Goal: Transaction & Acquisition: Book appointment/travel/reservation

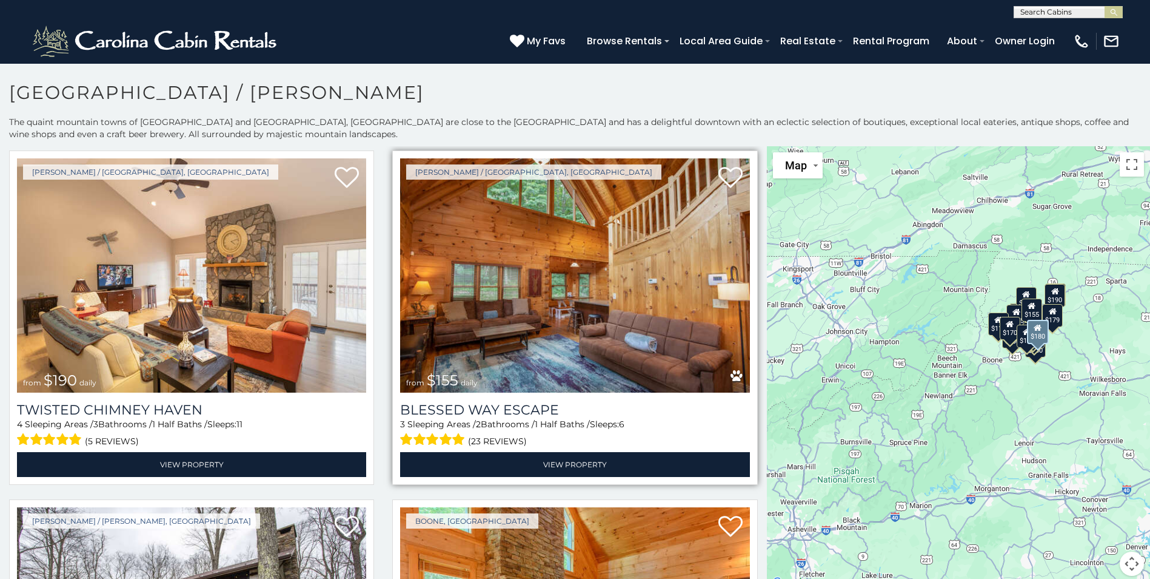
scroll to position [1419, 0]
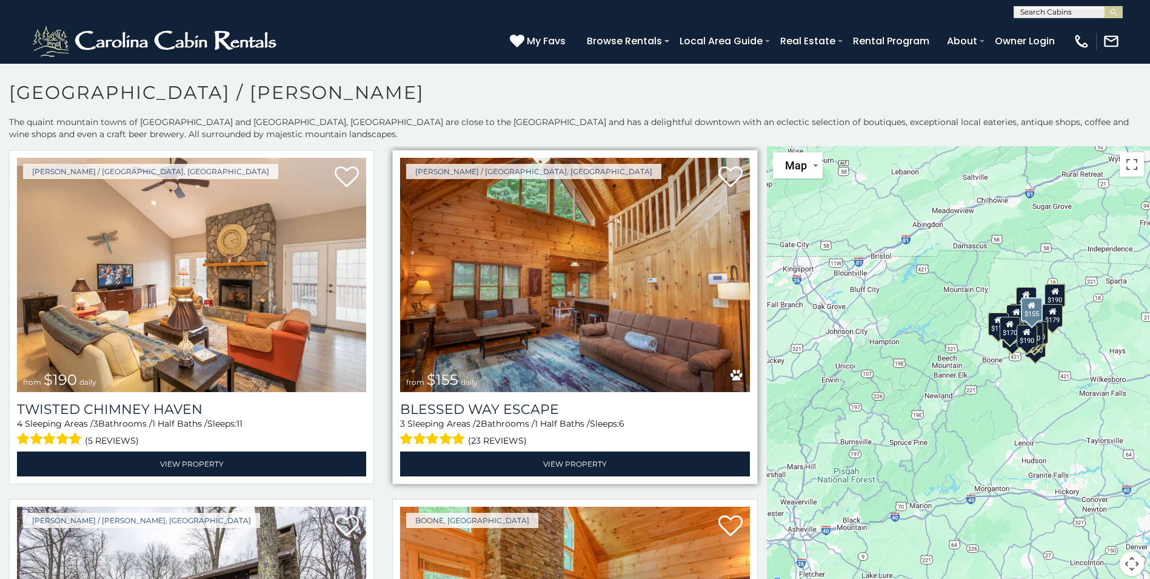
click at [544, 283] on img at bounding box center [574, 275] width 349 height 234
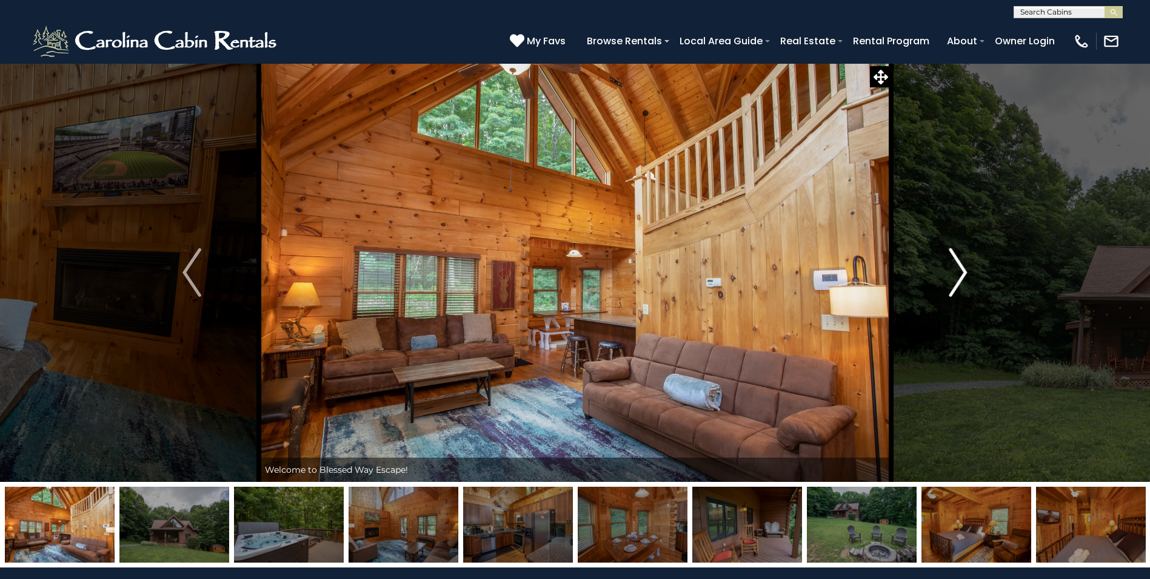
click at [961, 267] on img "Next" at bounding box center [958, 272] width 18 height 49
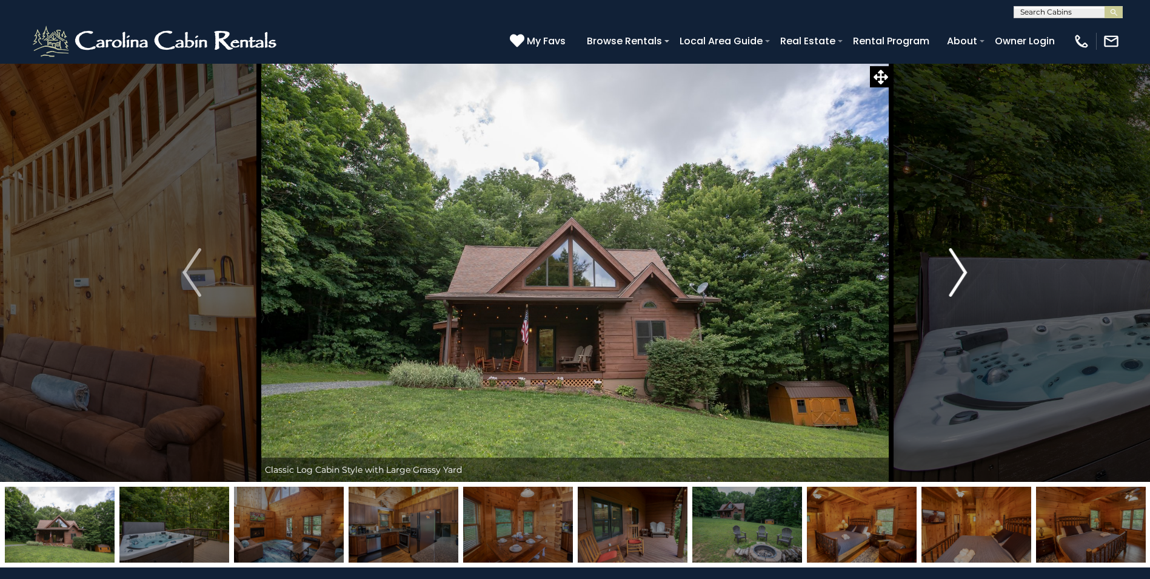
click at [961, 267] on img "Next" at bounding box center [958, 272] width 18 height 49
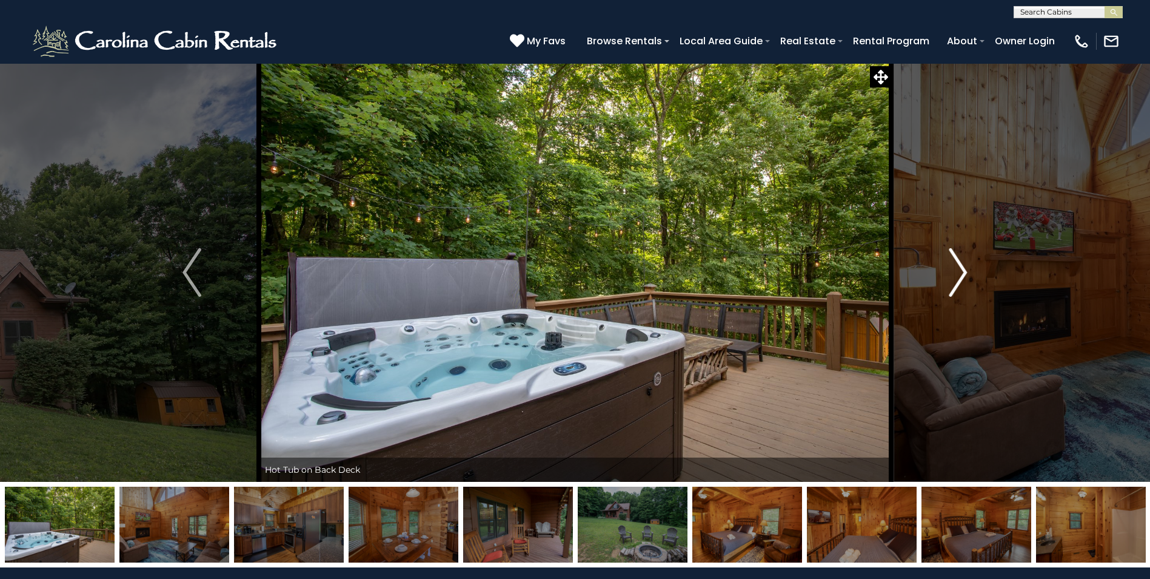
click at [961, 267] on img "Next" at bounding box center [958, 272] width 18 height 49
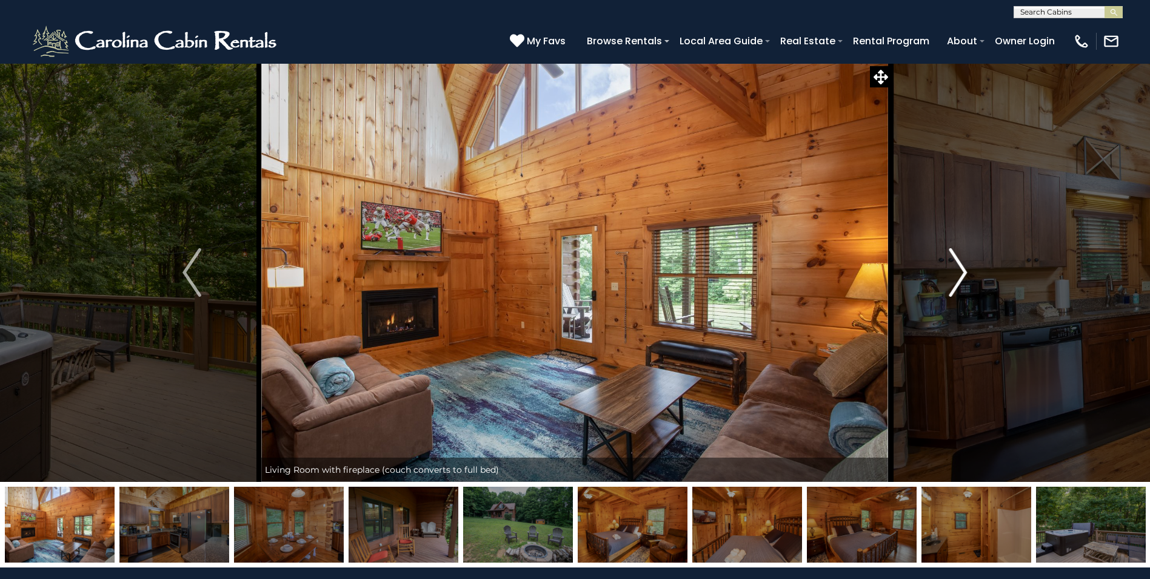
click at [962, 270] on img "Next" at bounding box center [958, 272] width 18 height 49
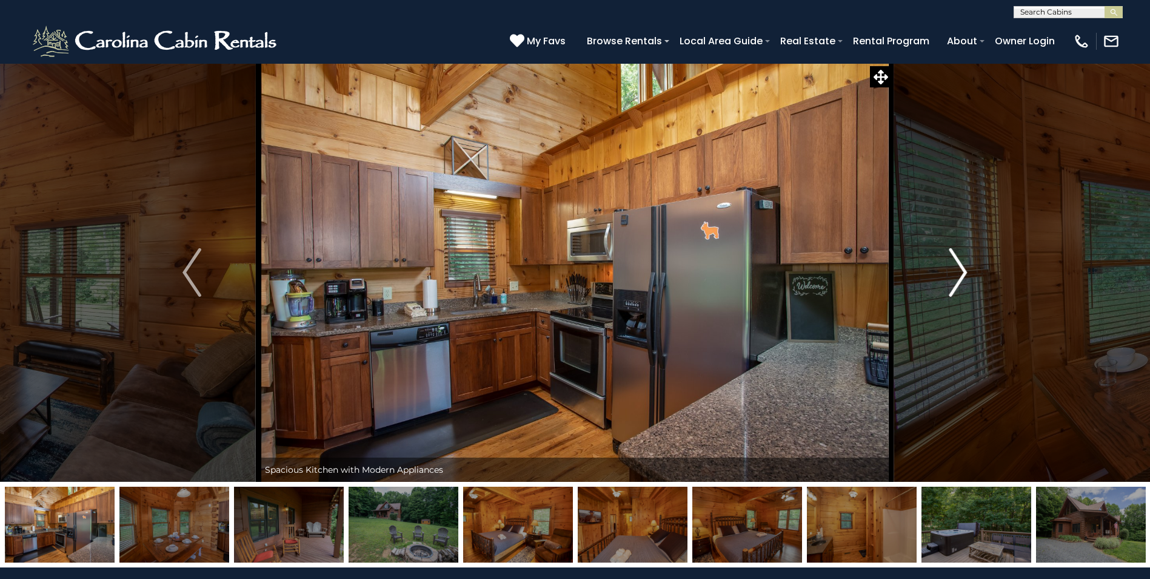
click at [962, 270] on img "Next" at bounding box center [958, 272] width 18 height 49
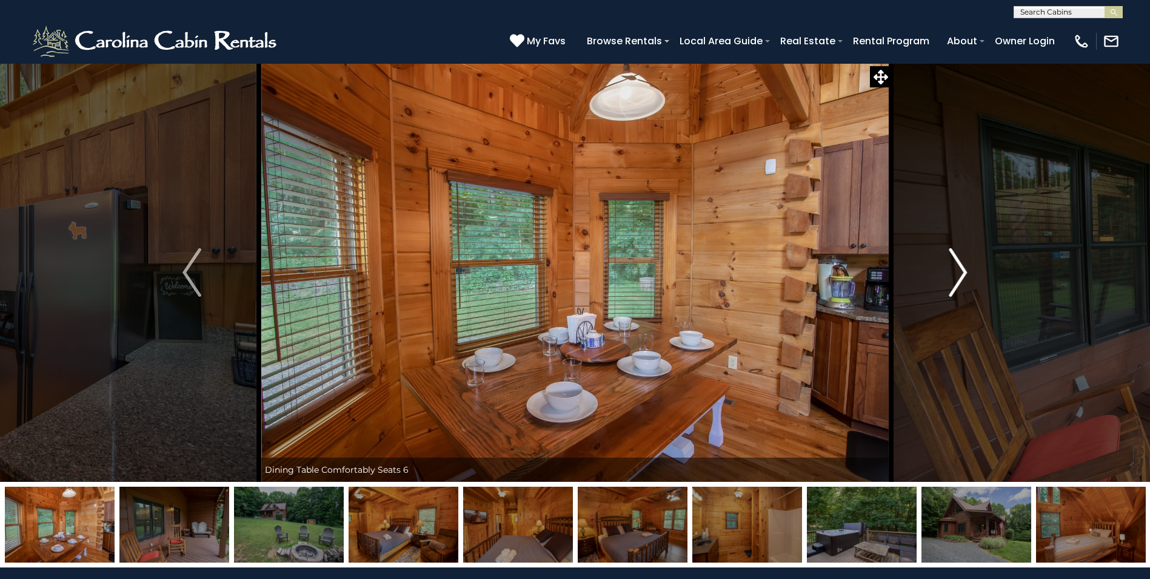
click at [962, 270] on img "Next" at bounding box center [958, 272] width 18 height 49
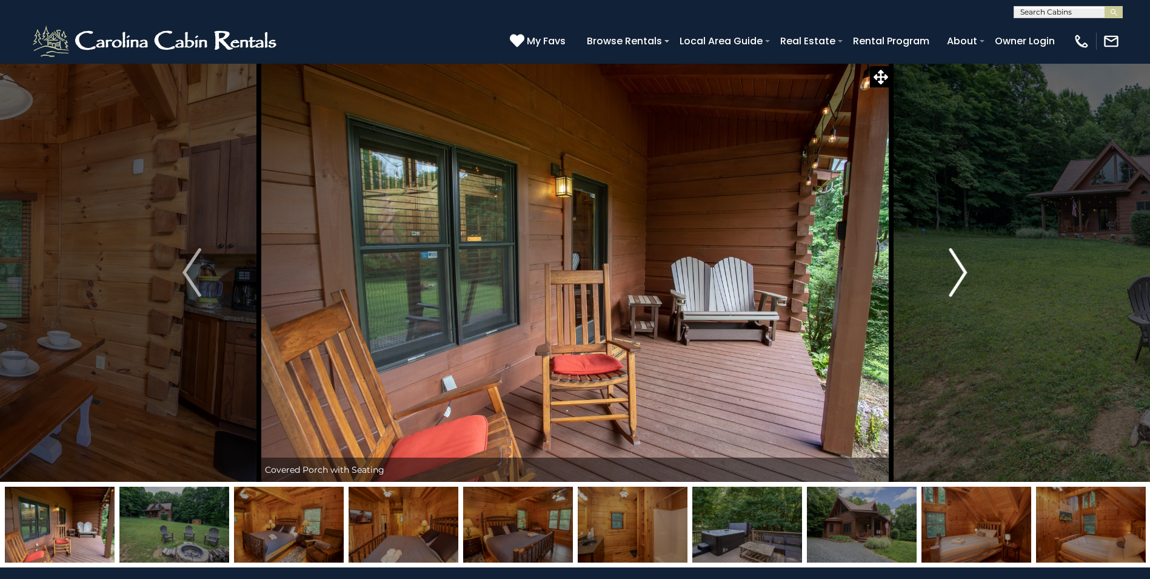
click at [962, 270] on img "Next" at bounding box center [958, 272] width 18 height 49
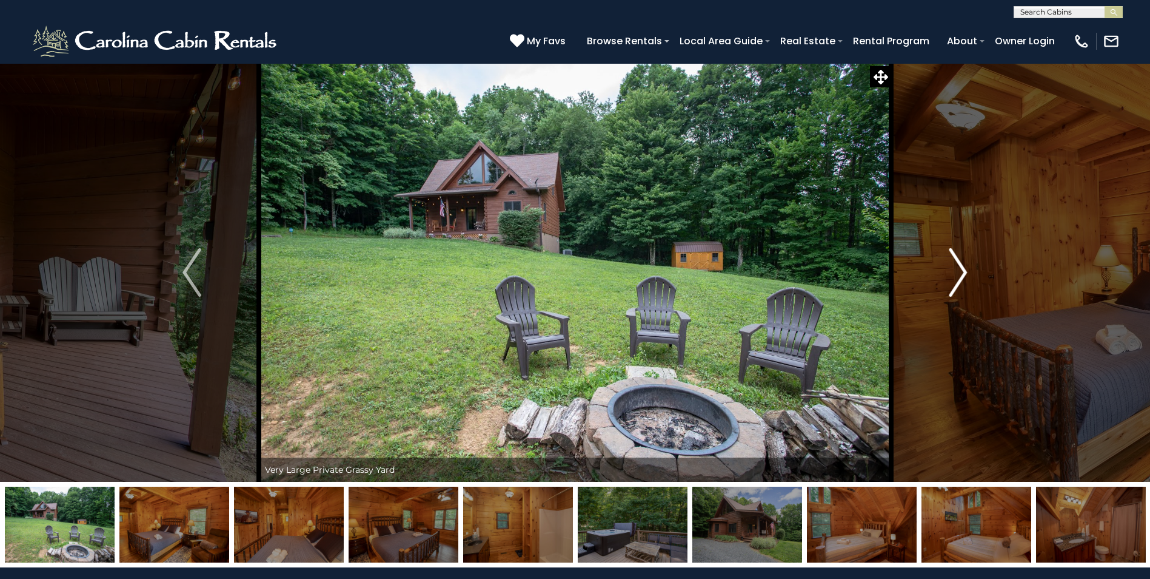
click at [962, 270] on img "Next" at bounding box center [958, 272] width 18 height 49
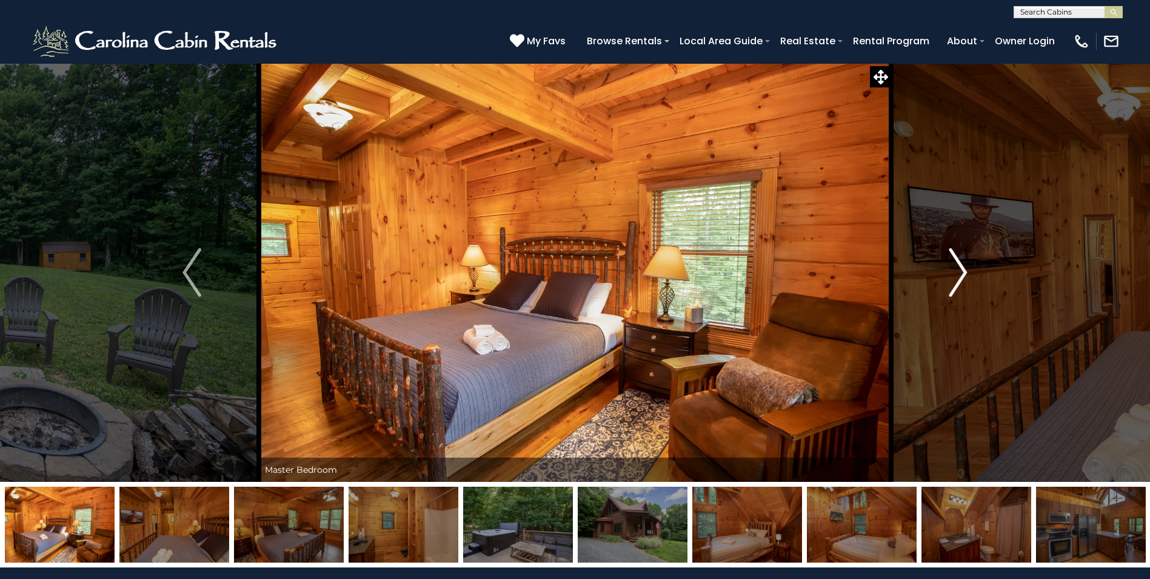
click at [962, 270] on img "Next" at bounding box center [958, 272] width 18 height 49
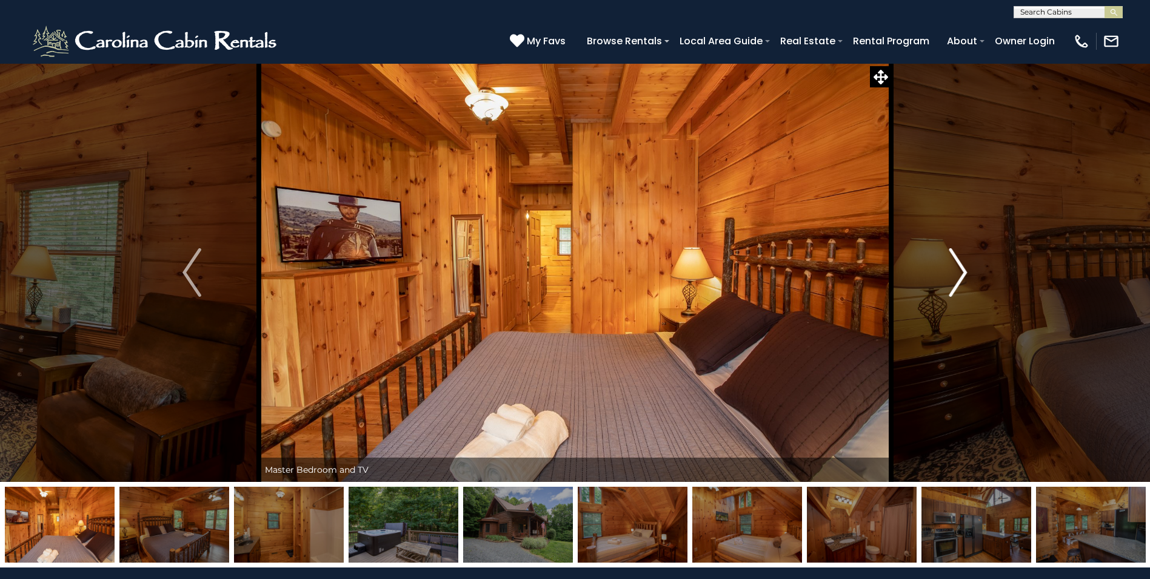
click at [962, 270] on img "Next" at bounding box center [958, 272] width 18 height 49
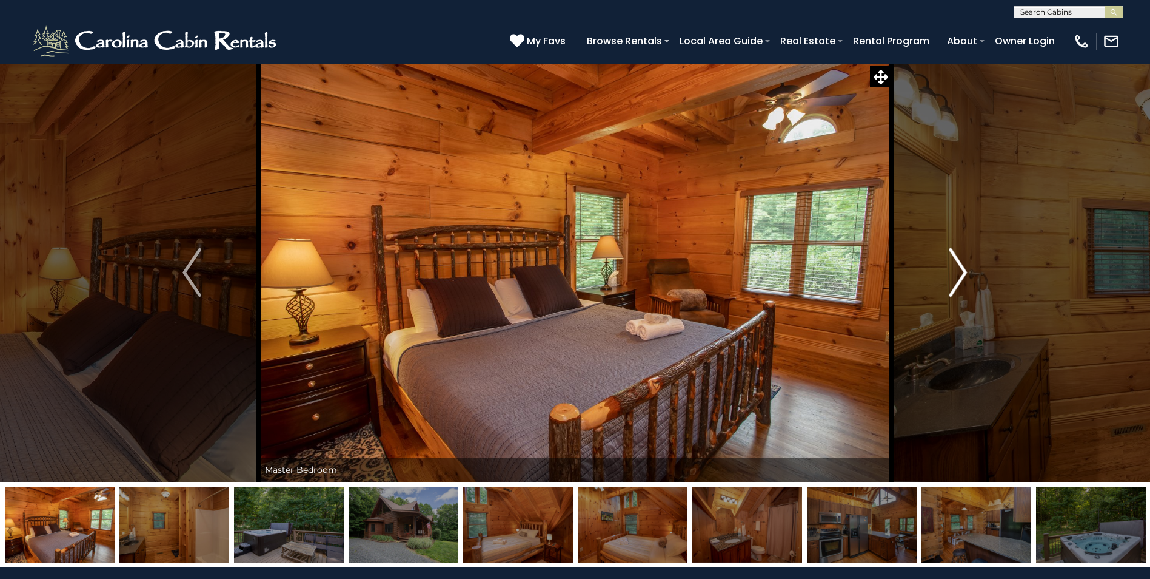
click at [962, 270] on img "Next" at bounding box center [958, 272] width 18 height 49
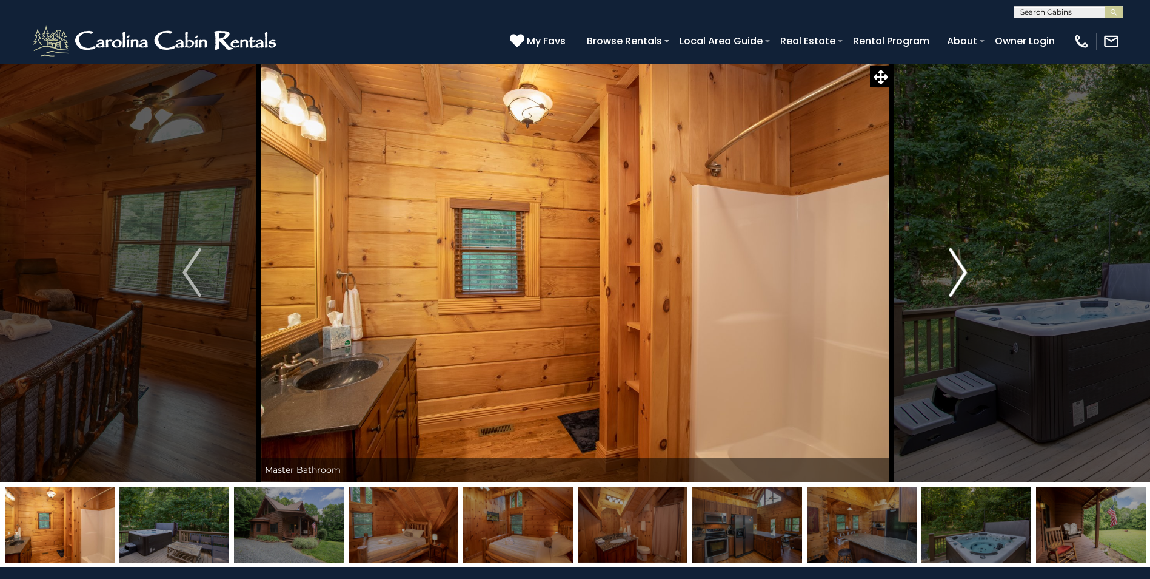
click at [962, 270] on img "Next" at bounding box center [958, 272] width 18 height 49
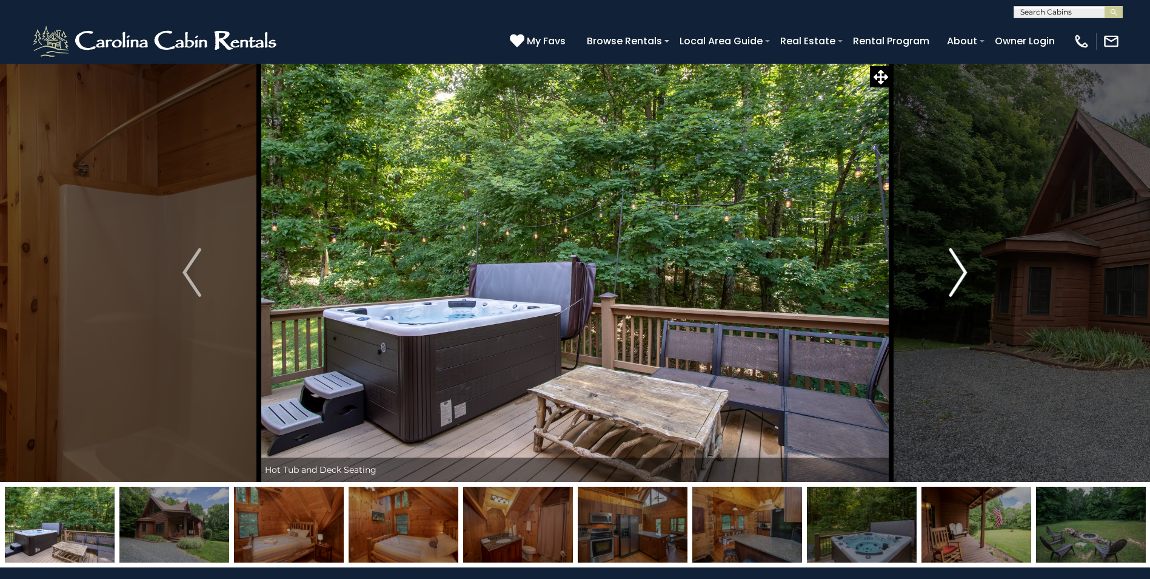
click at [962, 270] on img "Next" at bounding box center [958, 272] width 18 height 49
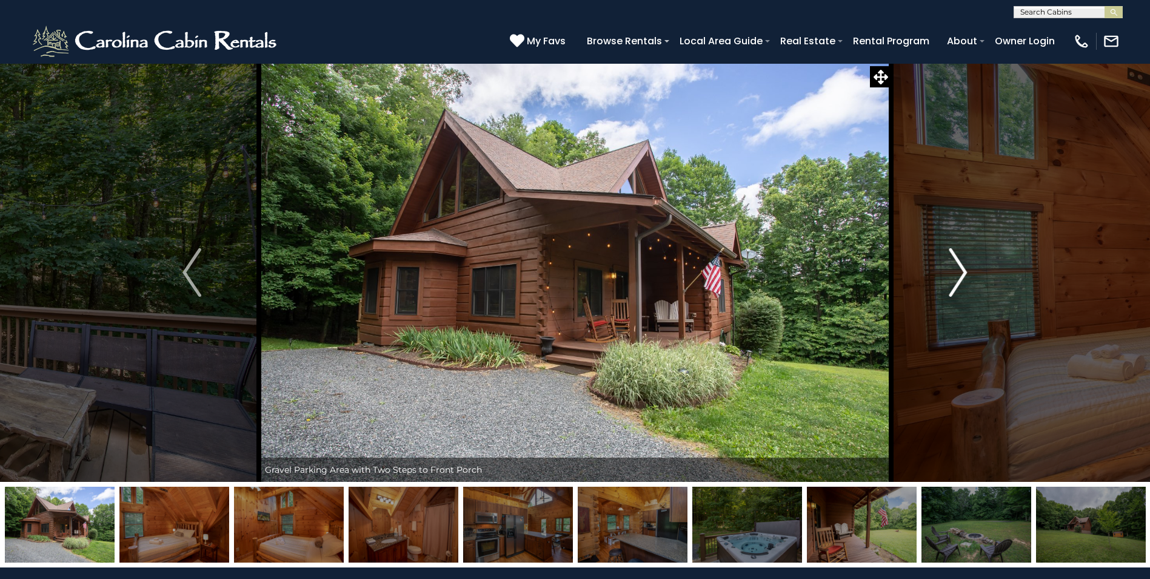
click at [962, 270] on img "Next" at bounding box center [958, 272] width 18 height 49
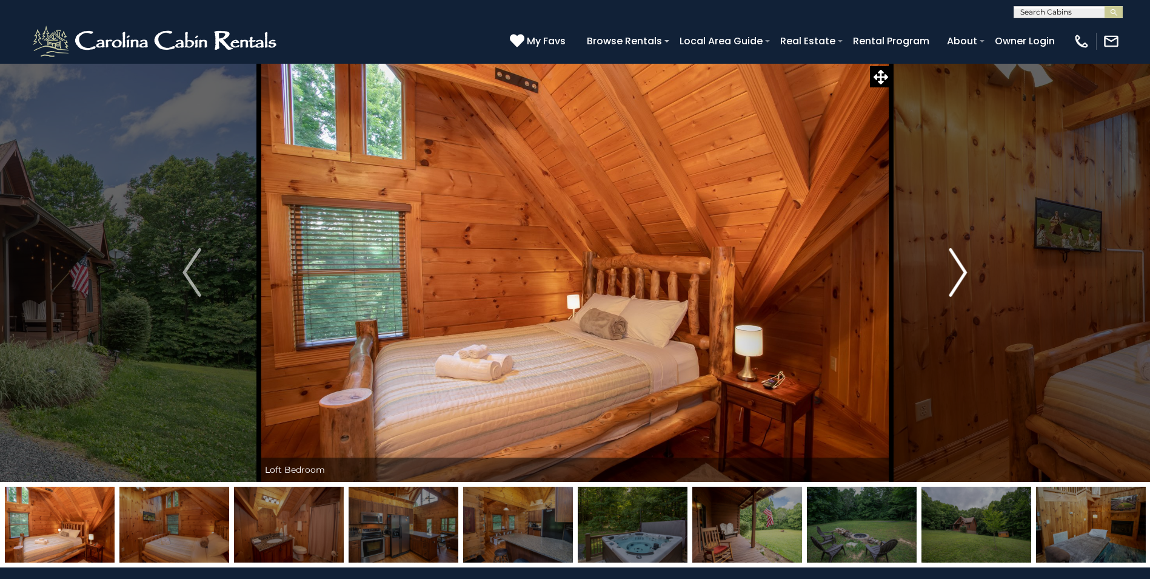
click at [962, 270] on img "Next" at bounding box center [958, 272] width 18 height 49
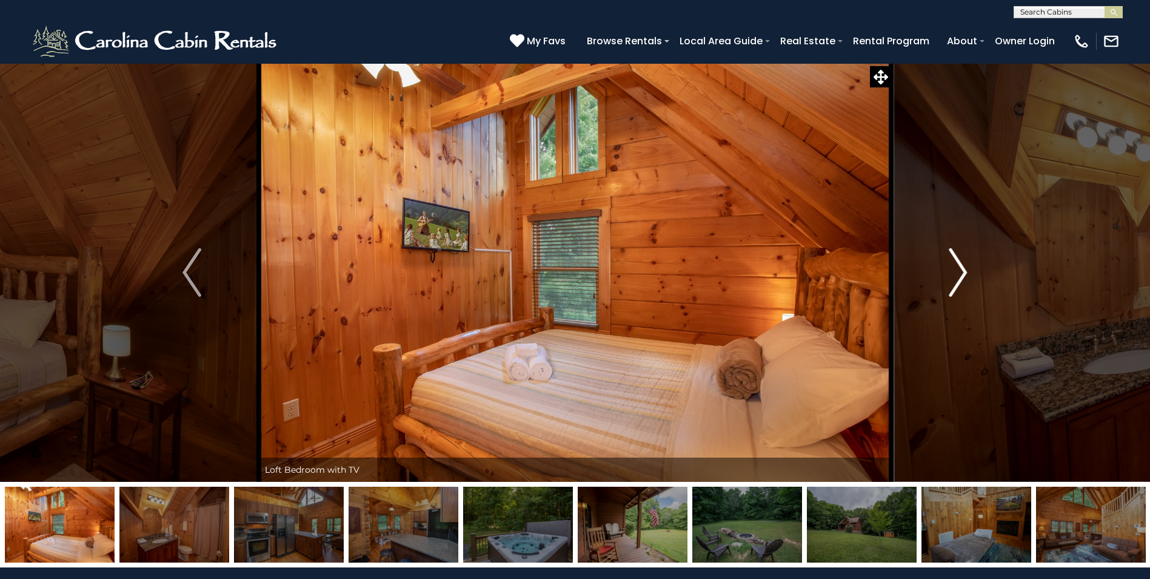
click at [962, 270] on img "Next" at bounding box center [958, 272] width 18 height 49
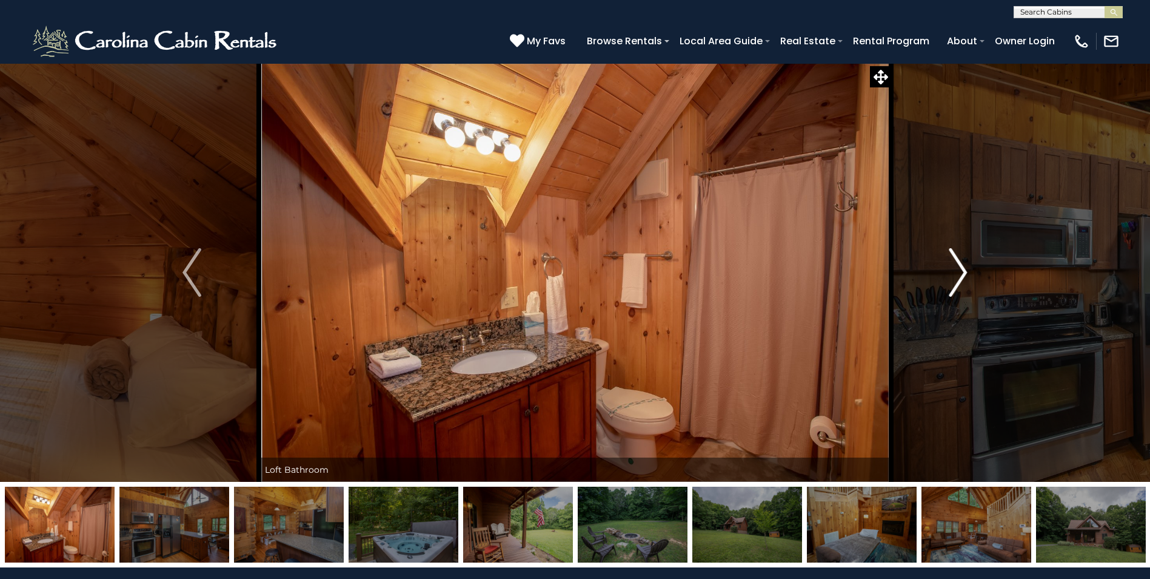
click at [962, 270] on img "Next" at bounding box center [958, 272] width 18 height 49
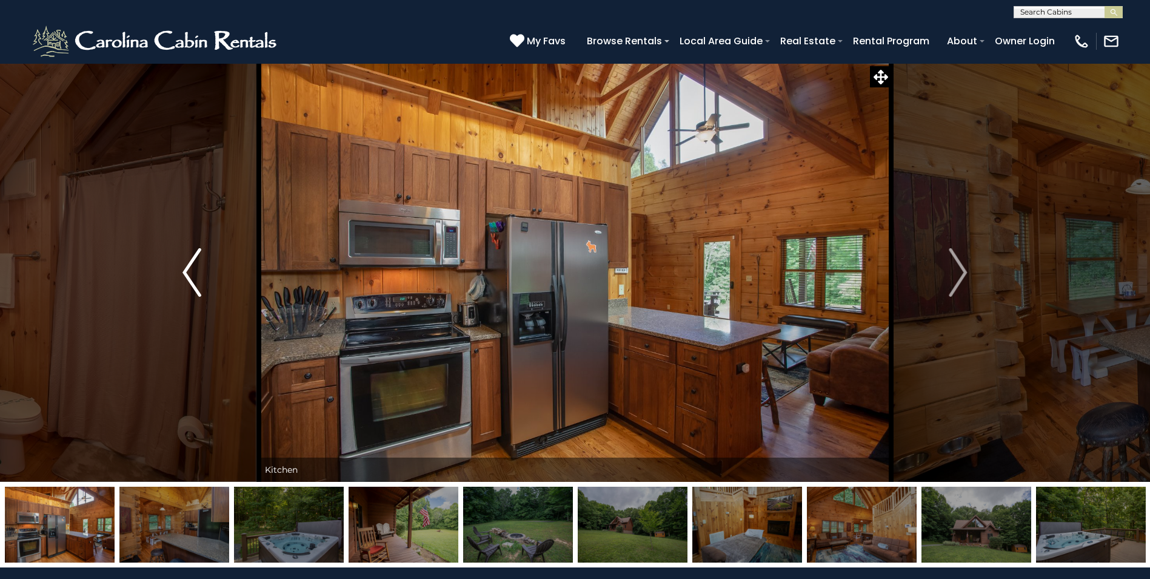
click at [193, 274] on img "Previous" at bounding box center [192, 272] width 18 height 49
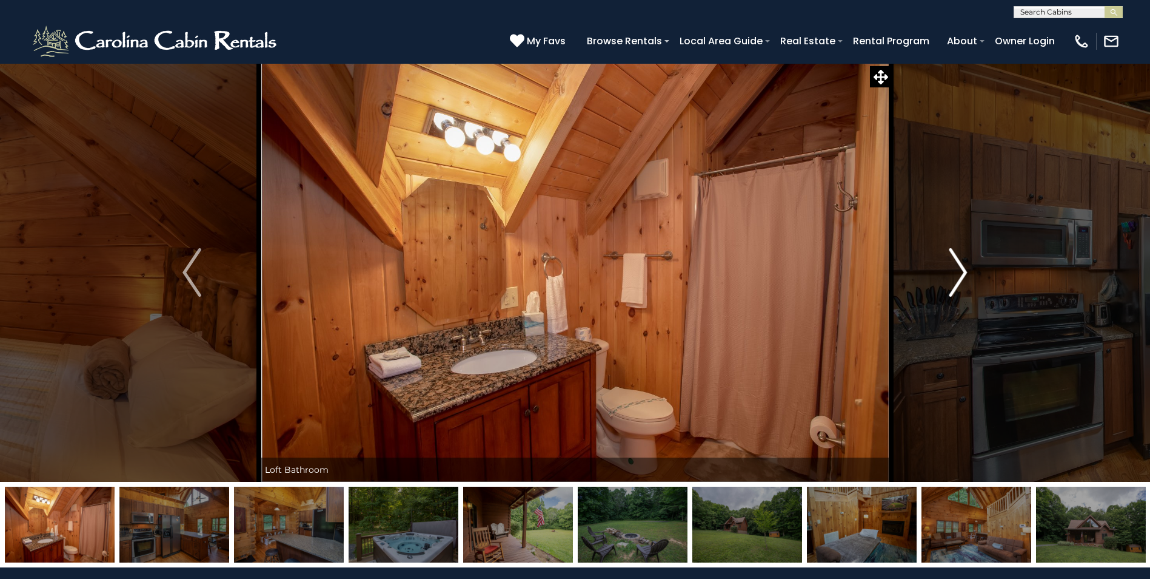
click at [964, 272] on img "Next" at bounding box center [958, 272] width 18 height 49
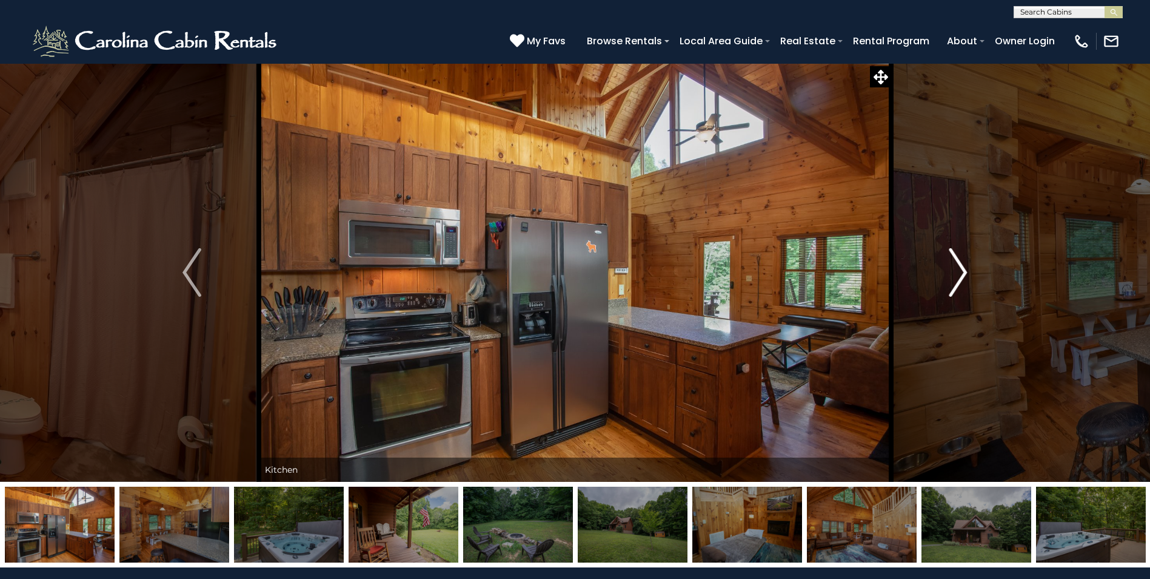
click at [964, 272] on img "Next" at bounding box center [958, 272] width 18 height 49
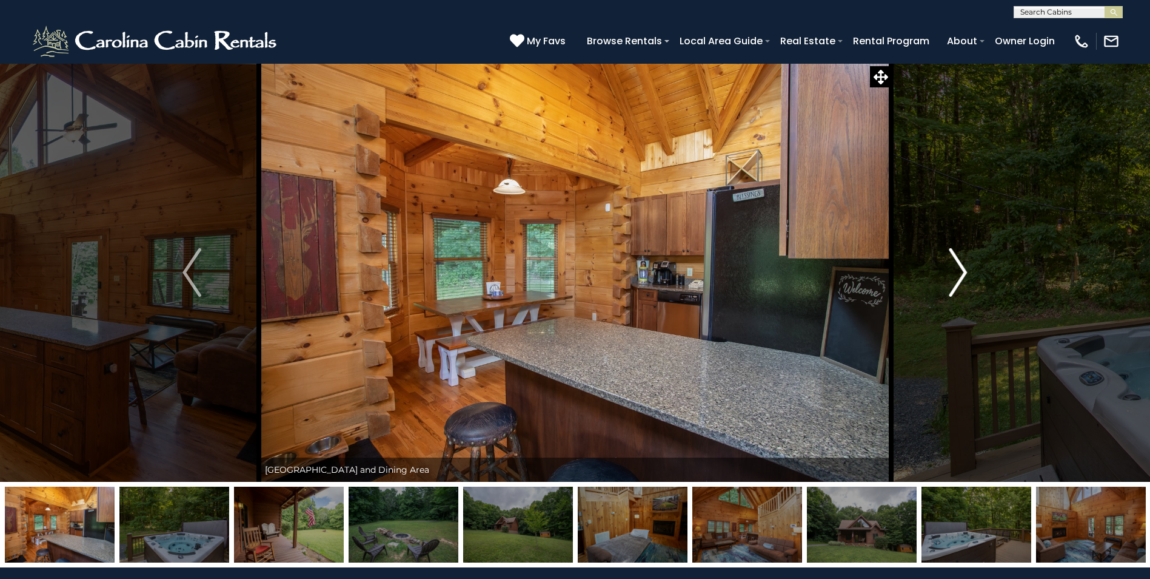
click at [964, 272] on img "Next" at bounding box center [958, 272] width 18 height 49
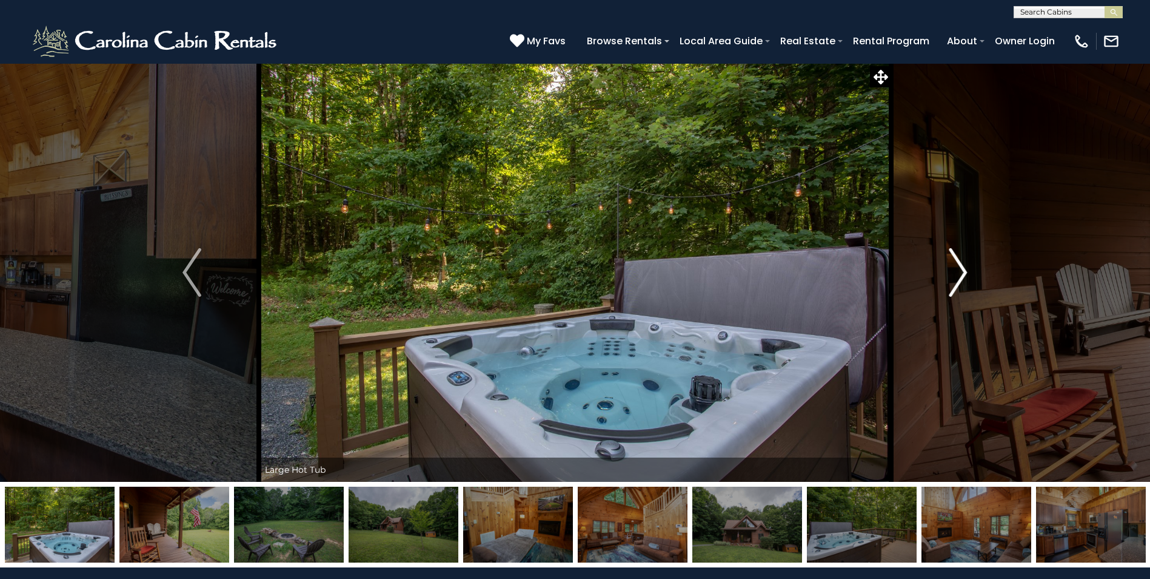
click at [964, 272] on img "Next" at bounding box center [958, 272] width 18 height 49
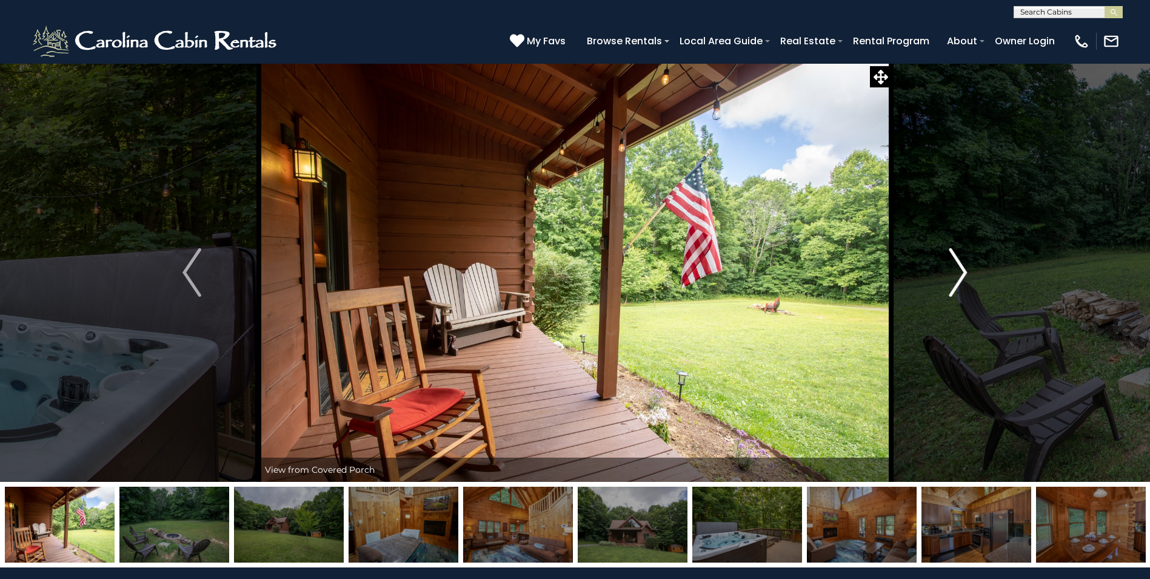
click at [964, 272] on img "Next" at bounding box center [958, 272] width 18 height 49
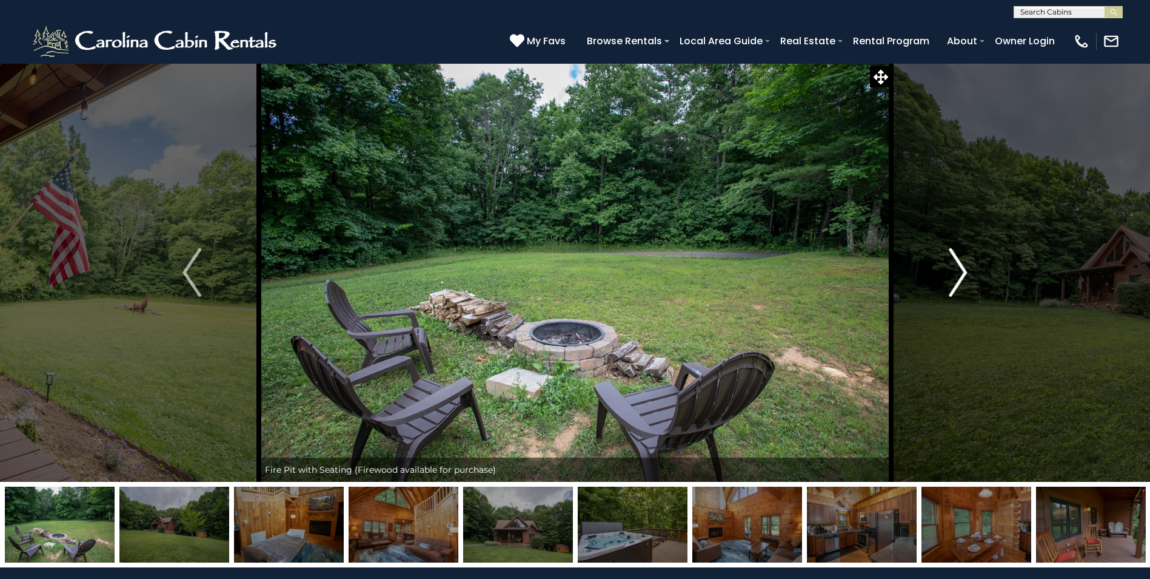
click at [964, 272] on img "Next" at bounding box center [958, 272] width 18 height 49
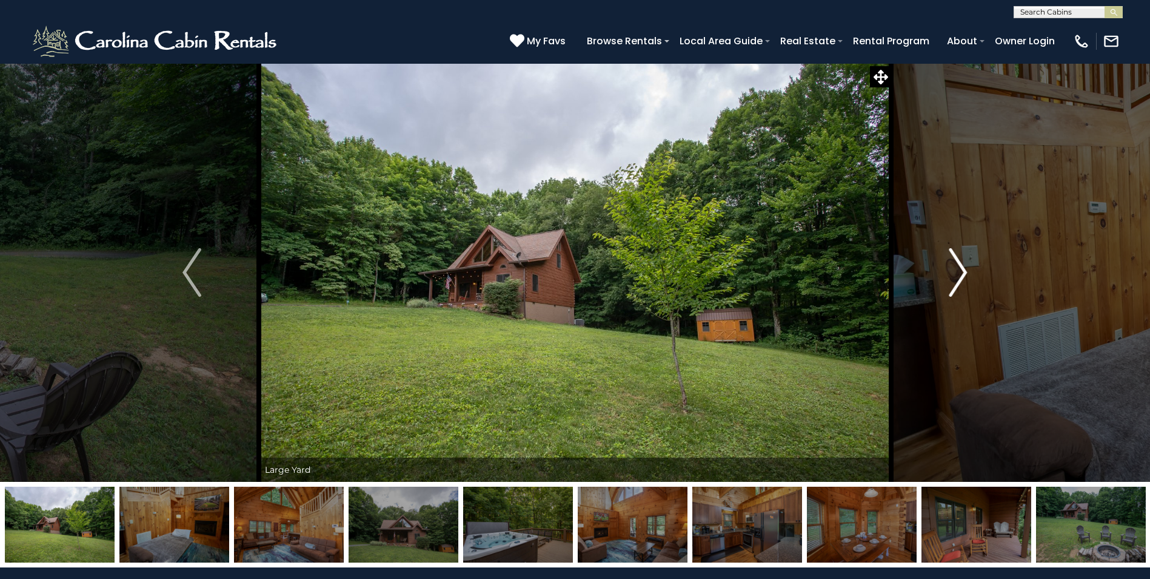
click at [964, 272] on img "Next" at bounding box center [958, 272] width 18 height 49
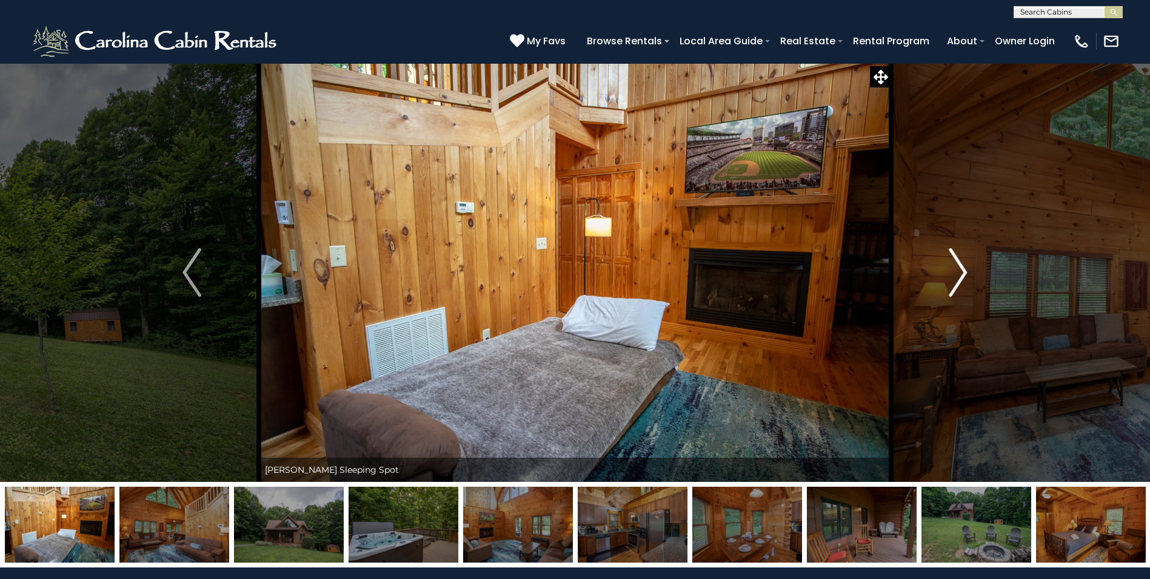
click at [964, 272] on img "Next" at bounding box center [958, 272] width 18 height 49
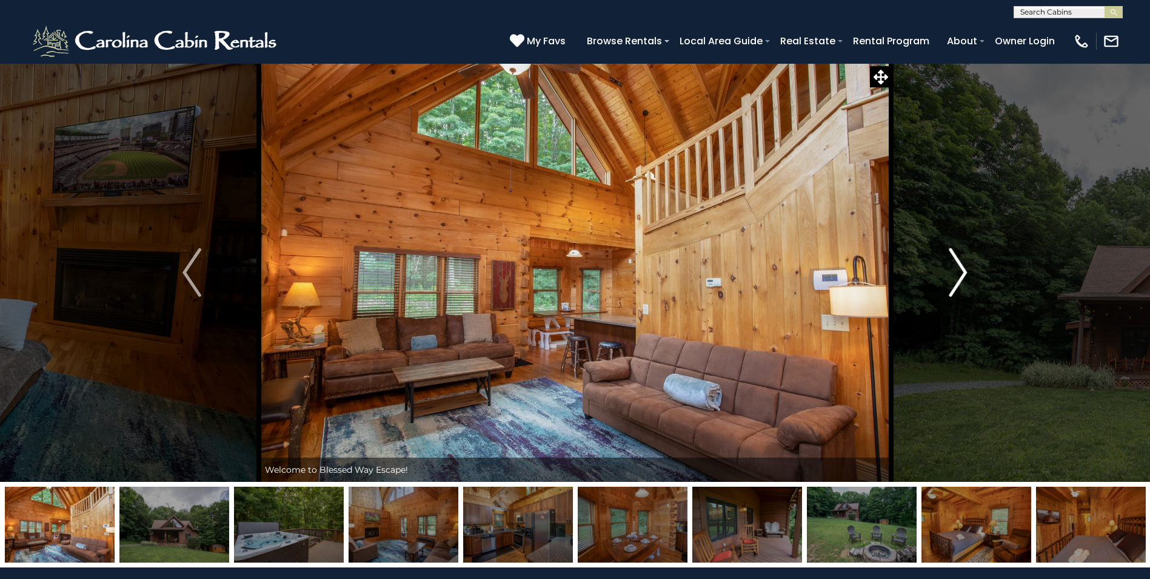
click at [964, 272] on img "Next" at bounding box center [958, 272] width 18 height 49
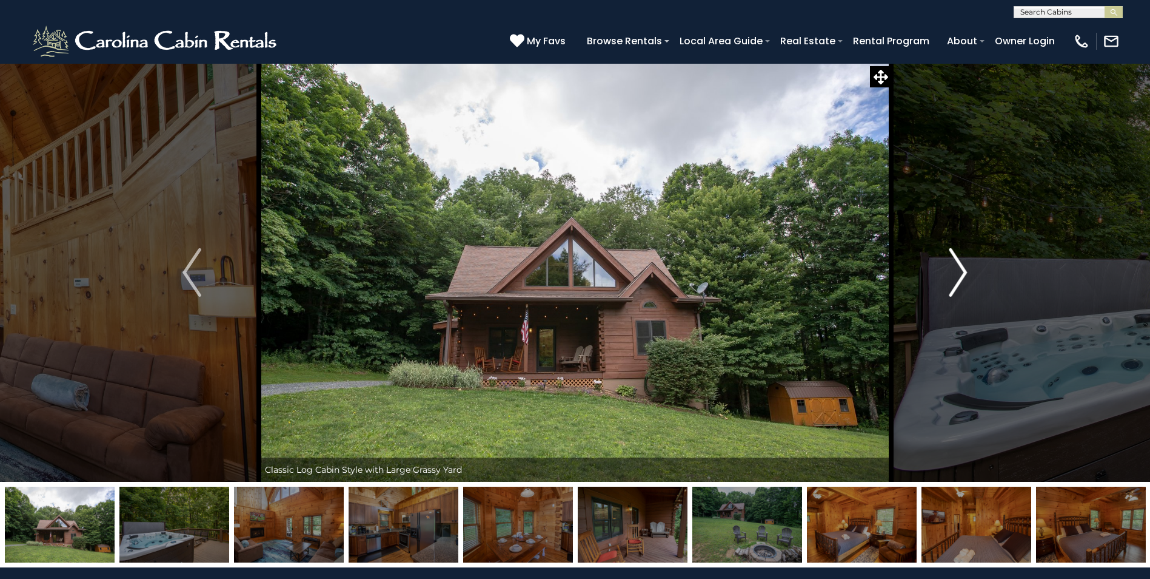
click at [964, 272] on img "Next" at bounding box center [958, 272] width 18 height 49
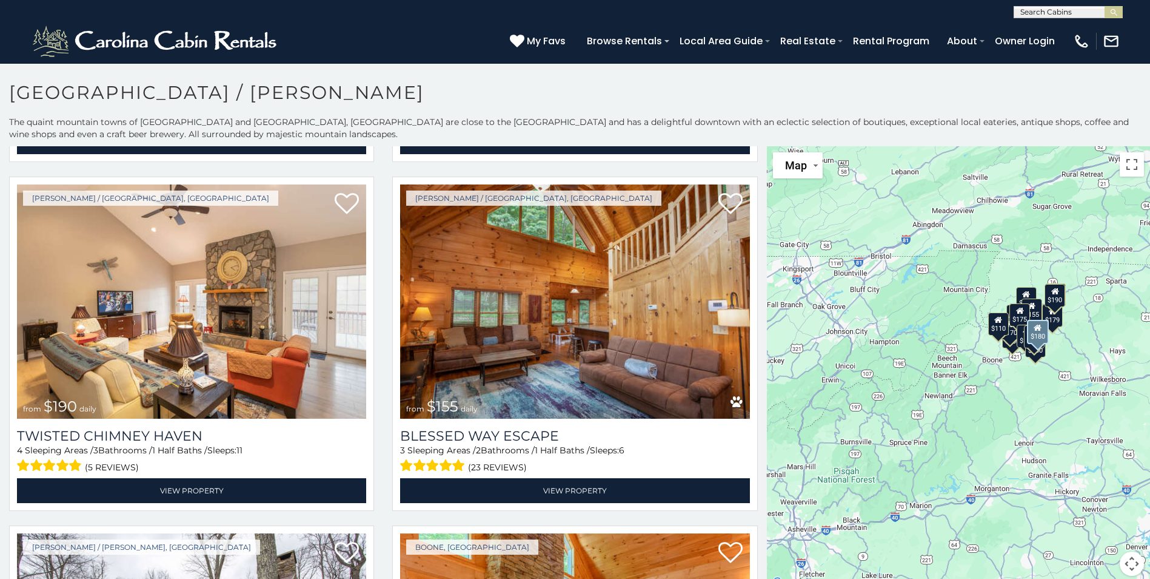
scroll to position [1395, 0]
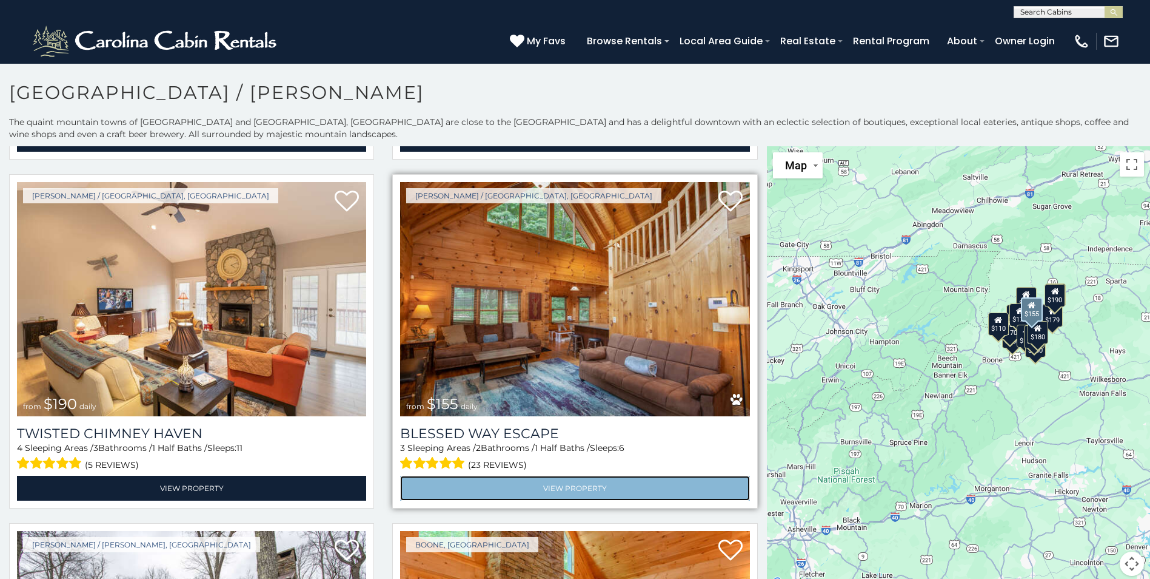
click at [498, 475] on link "View Property" at bounding box center [574, 487] width 349 height 25
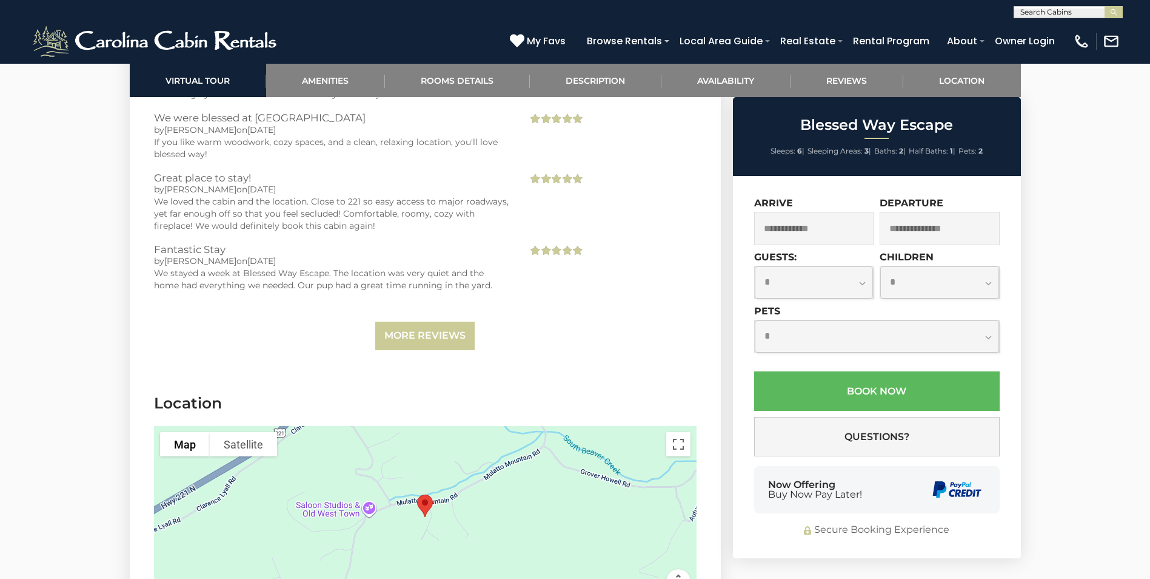
scroll to position [2608, 0]
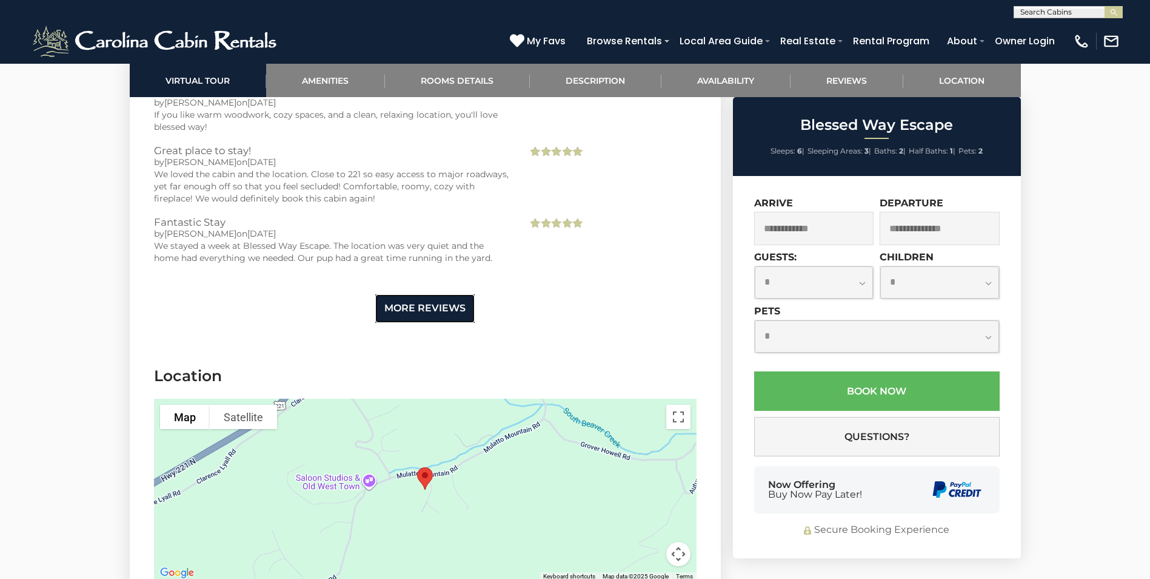
click at [428, 309] on link "More Reviews" at bounding box center [424, 308] width 99 height 29
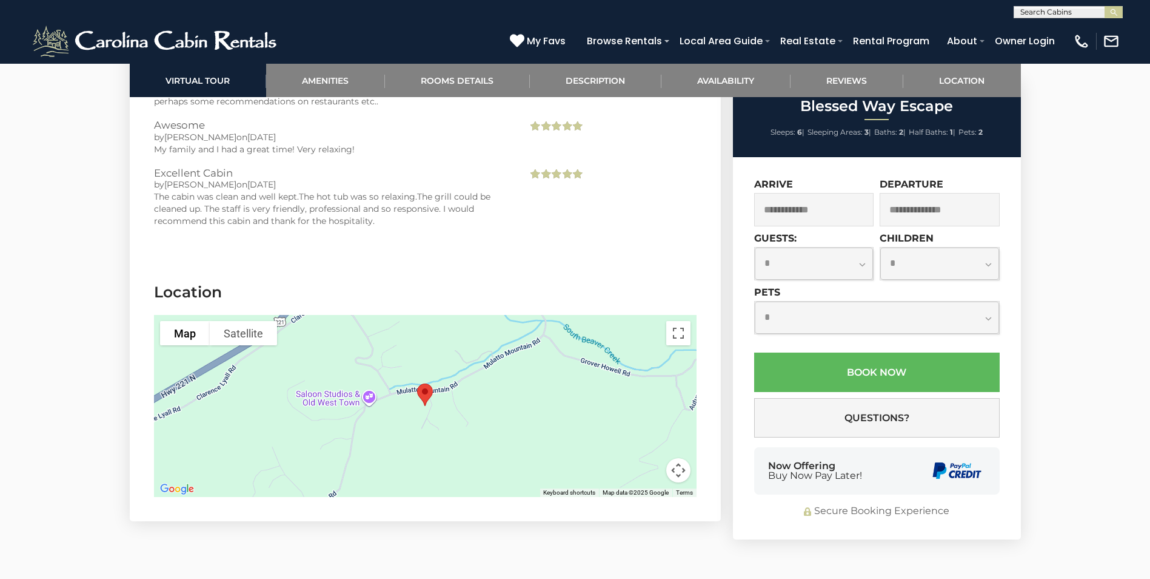
scroll to position [4124, 0]
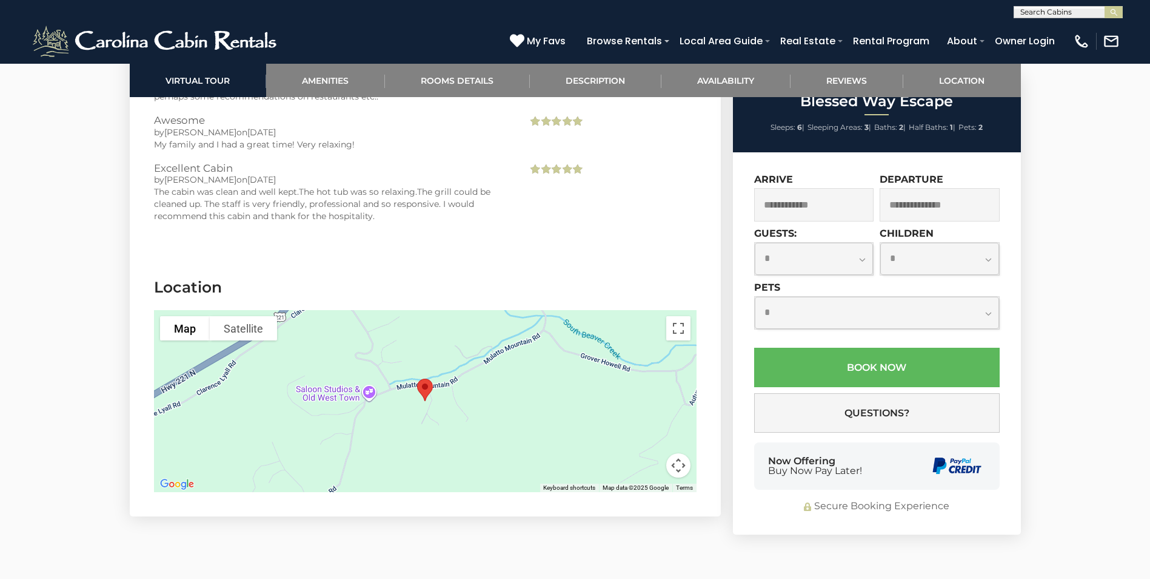
click at [680, 453] on button "Map camera controls" at bounding box center [678, 465] width 24 height 24
click at [646, 392] on button "Zoom in" at bounding box center [648, 404] width 24 height 24
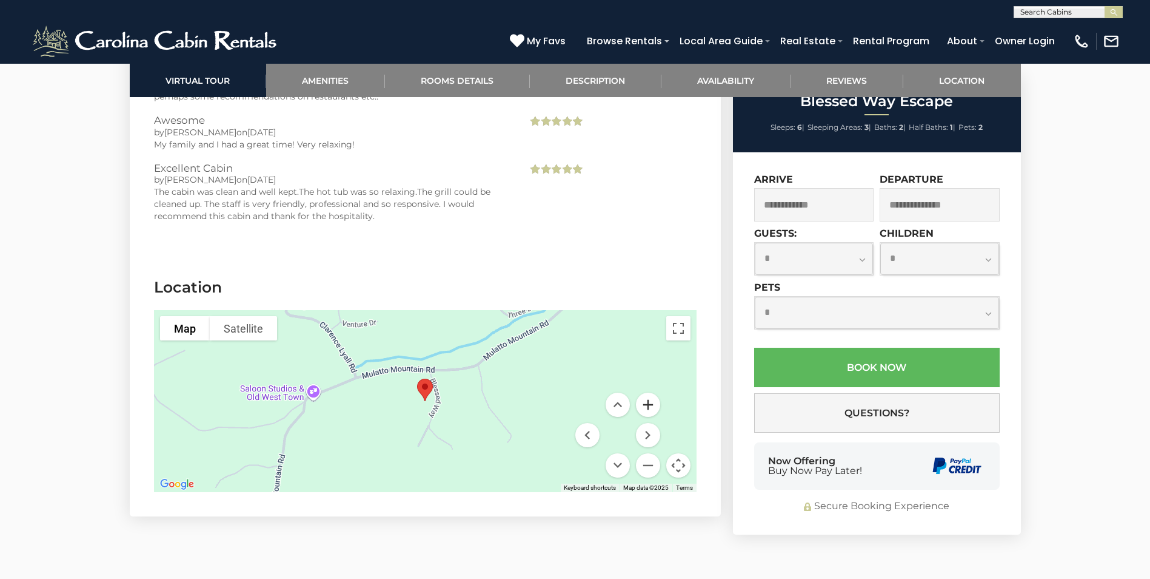
click at [648, 392] on button "Zoom in" at bounding box center [648, 404] width 24 height 24
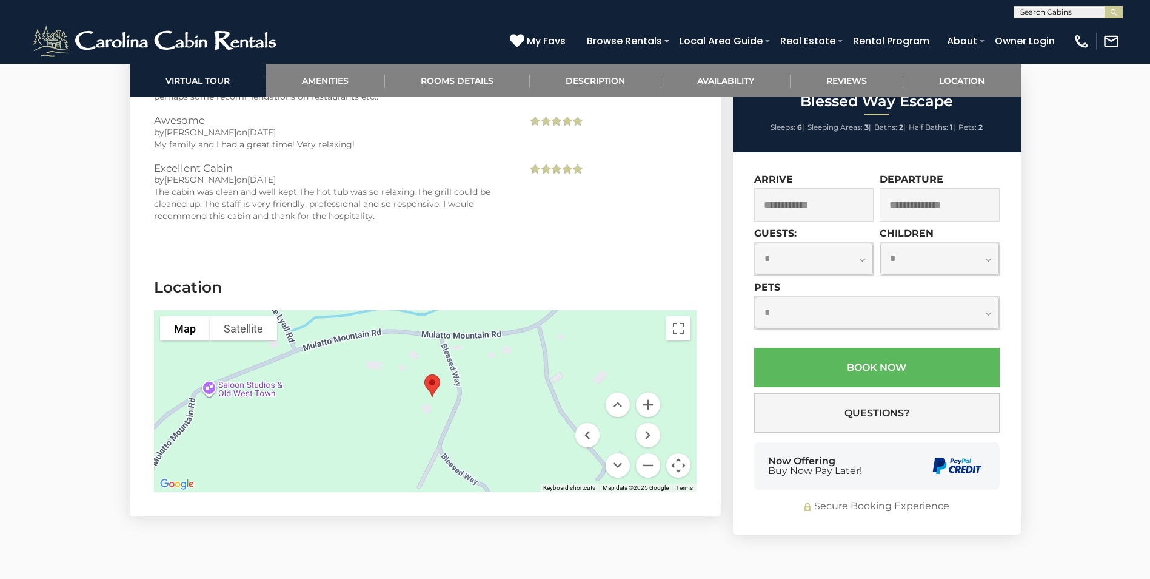
drag, startPoint x: 517, startPoint y: 406, endPoint x: 525, endPoint y: 398, distance: 11.1
click at [525, 398] on div at bounding box center [425, 401] width 543 height 182
click at [649, 392] on button "Zoom in" at bounding box center [648, 404] width 24 height 24
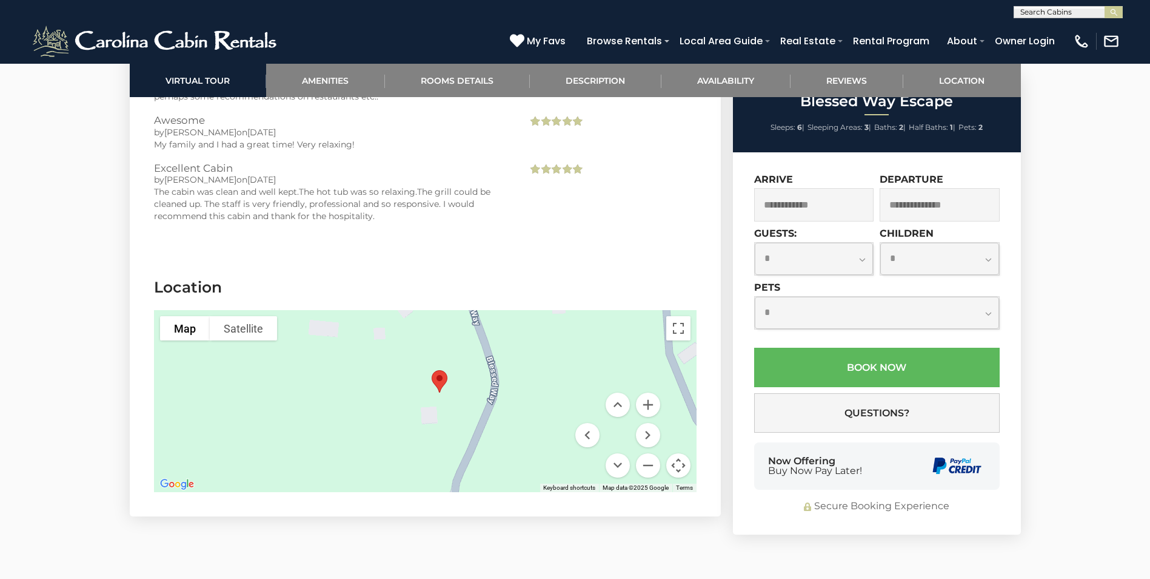
drag, startPoint x: 604, startPoint y: 363, endPoint x: 599, endPoint y: 405, distance: 42.2
click at [629, 446] on div "Map Terrain Satellite Labels Keyboard shortcuts Map Data Map data ©2025 Google …" at bounding box center [425, 401] width 543 height 182
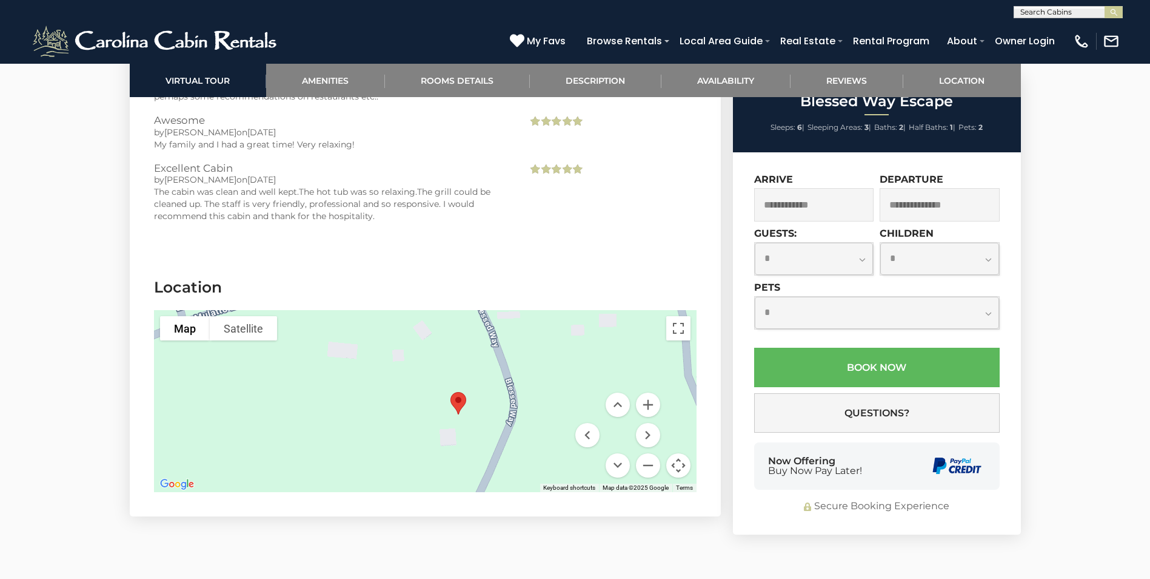
drag, startPoint x: 531, startPoint y: 338, endPoint x: 577, endPoint y: 246, distance: 103.1
click at [577, 258] on section "Location To navigate the map with touch gestures double-tap and hold your finge…" at bounding box center [425, 387] width 591 height 258
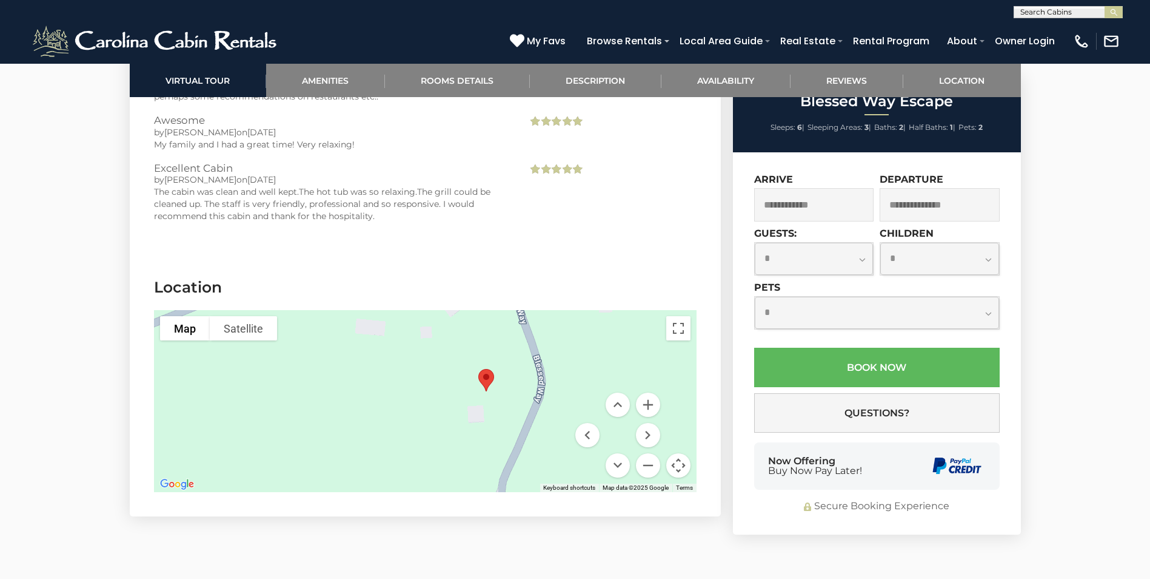
drag, startPoint x: 548, startPoint y: 354, endPoint x: 542, endPoint y: 473, distance: 119.0
click at [542, 473] on section "Location To navigate the map with touch gestures double-tap and hold your finge…" at bounding box center [425, 387] width 591 height 258
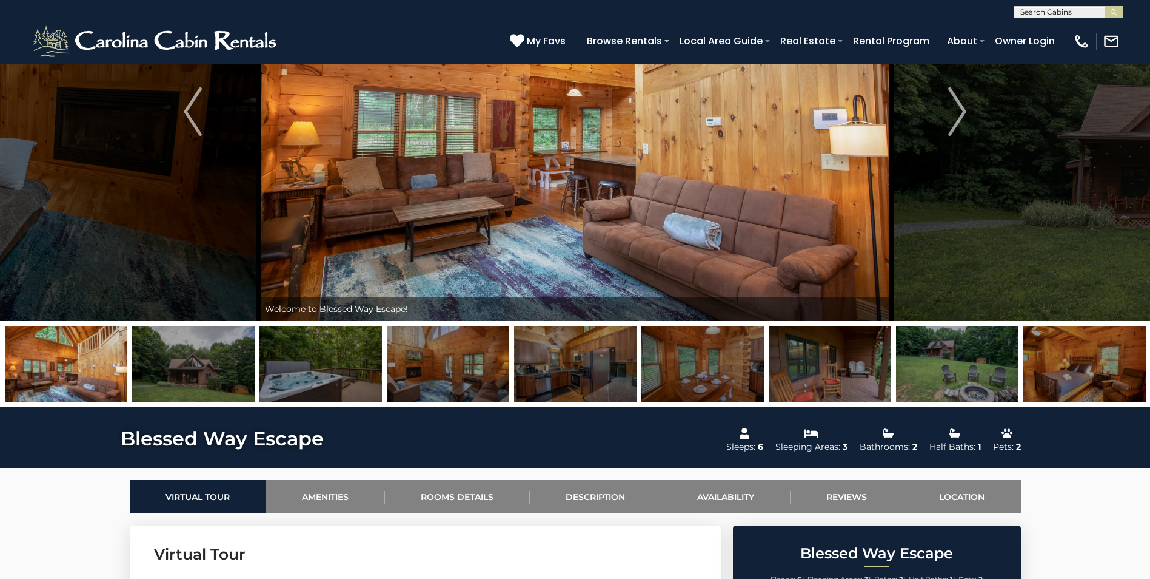
scroll to position [0, 0]
